Goal: Task Accomplishment & Management: Use online tool/utility

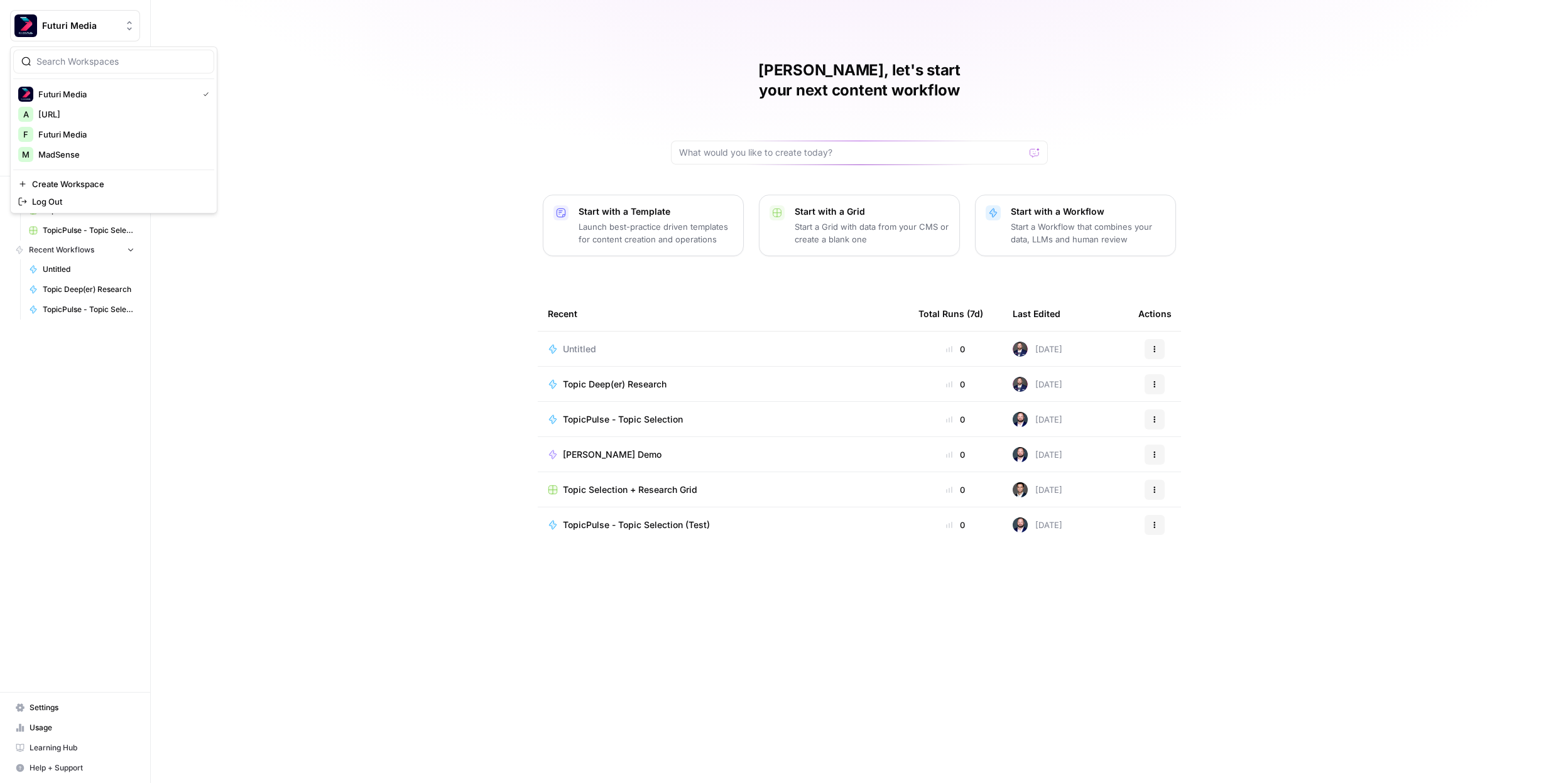
click at [116, 33] on button "Futuri Media" at bounding box center [75, 26] width 130 height 31
drag, startPoint x: 311, startPoint y: 172, endPoint x: 218, endPoint y: 149, distance: 95.8
click at [311, 172] on div "[PERSON_NAME], let's start your next content workflow Start with a Template Lau…" at bounding box center [859, 391] width 1417 height 783
click at [79, 155] on span "Your Data" at bounding box center [81, 161] width 105 height 11
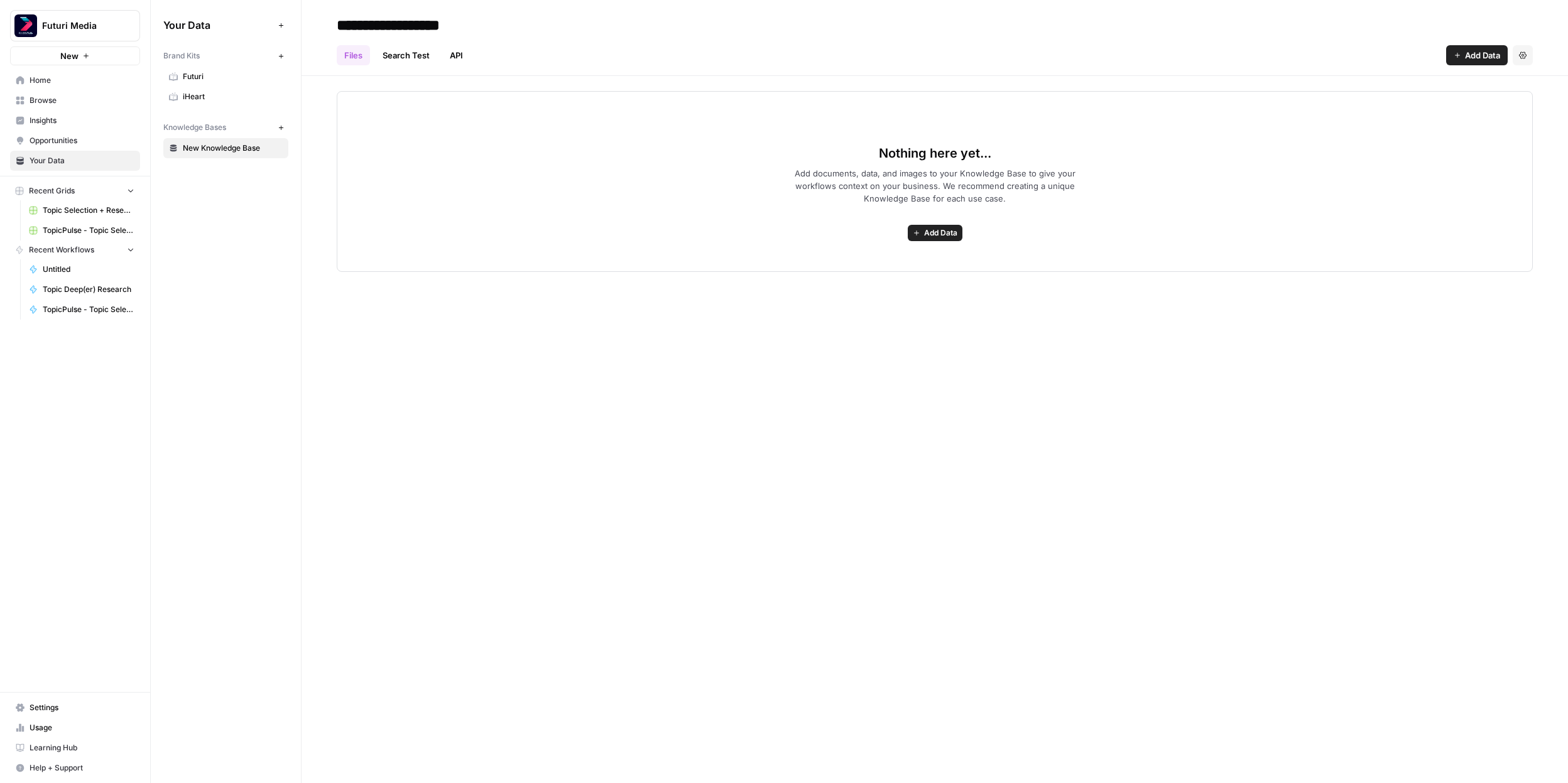
click at [289, 44] on div "Your Data Add Data Brand Kits New Futuri iHeart Knowledge Bases New New Knowled…" at bounding box center [225, 86] width 151 height 173
click at [285, 50] on button "New" at bounding box center [281, 56] width 15 height 15
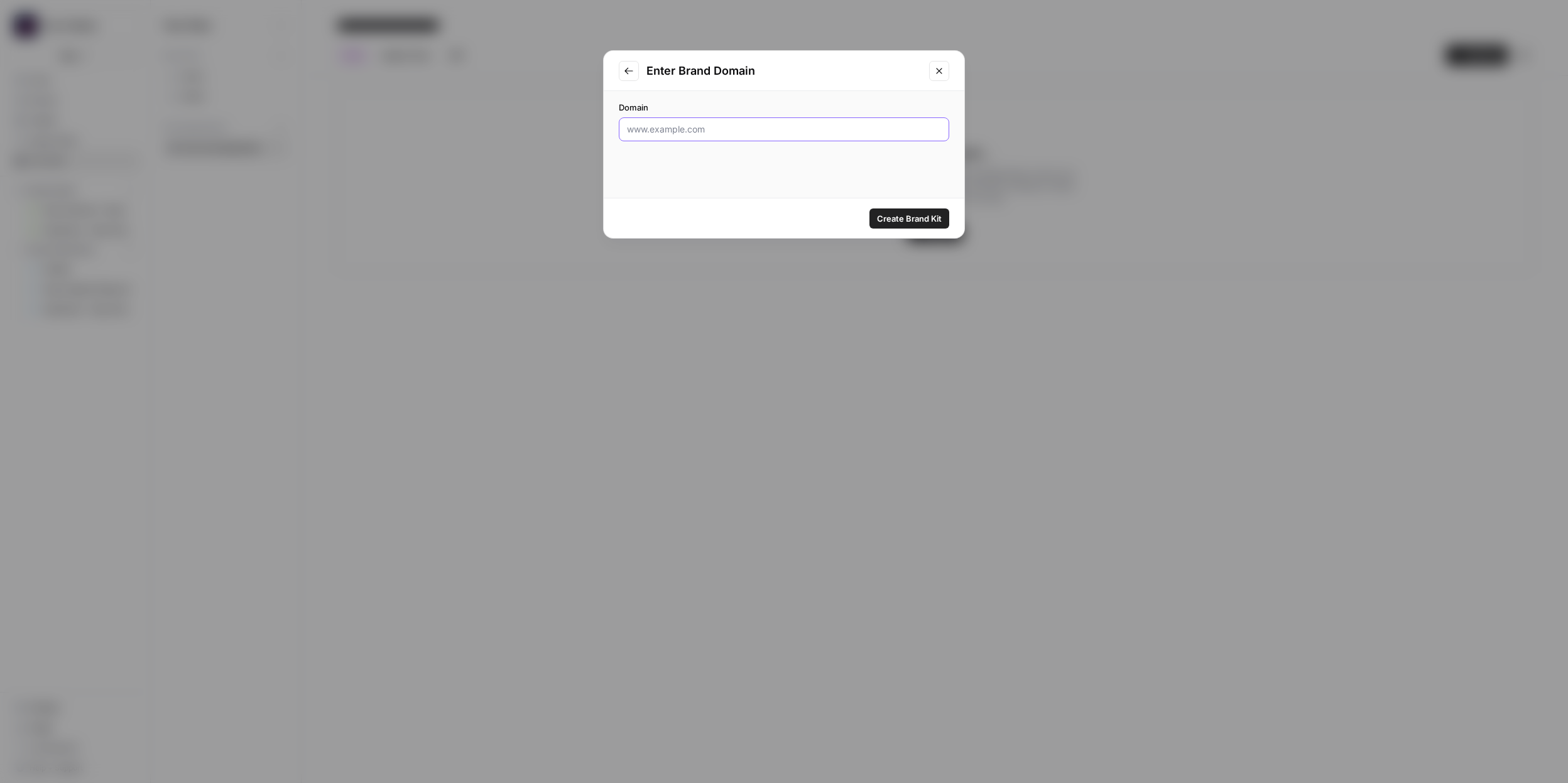
click at [729, 123] on input "Domain" at bounding box center [784, 129] width 314 height 12
type input "[DOMAIN_NAME]"
click button "Create Brand Kit" at bounding box center [909, 218] width 80 height 20
